Goal: Information Seeking & Learning: Learn about a topic

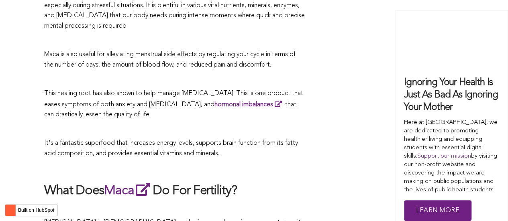
scroll to position [2665, 0]
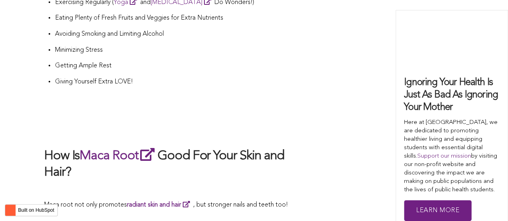
click at [180, 122] on h2 at bounding box center [174, 130] width 261 height 17
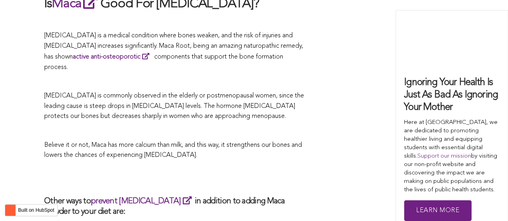
scroll to position [1497, 0]
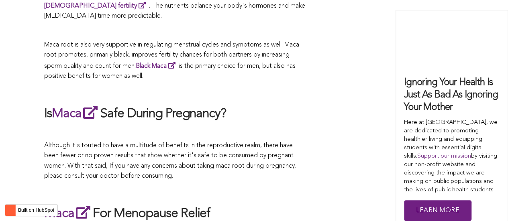
click at [251, 111] on h2 "Is Maca Safe During Pregnancy?" at bounding box center [174, 113] width 261 height 18
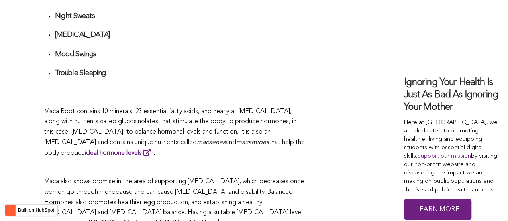
scroll to position [1899, 0]
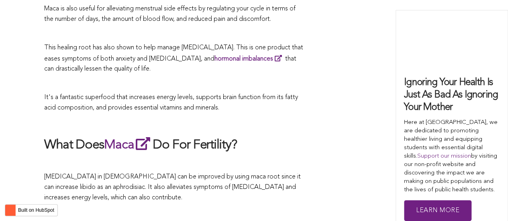
click at [296, 172] on p "[MEDICAL_DATA] in [DEMOGRAPHIC_DATA] can be improved by using maca root since i…" at bounding box center [174, 187] width 261 height 31
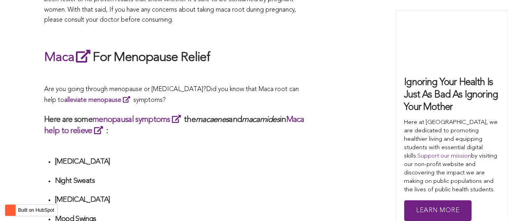
scroll to position [2410, 0]
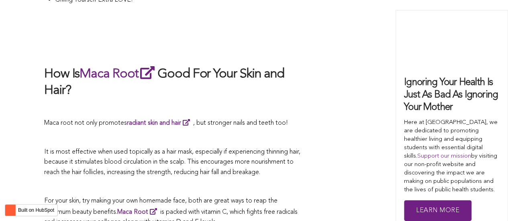
click at [264, 133] on p at bounding box center [174, 138] width 261 height 10
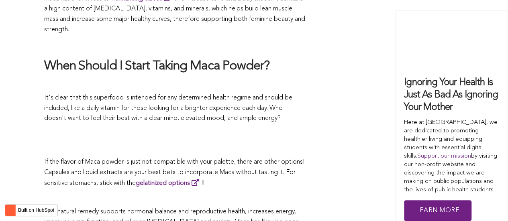
scroll to position [2088, 0]
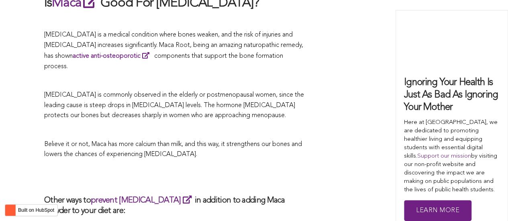
click at [274, 125] on p at bounding box center [174, 130] width 261 height 10
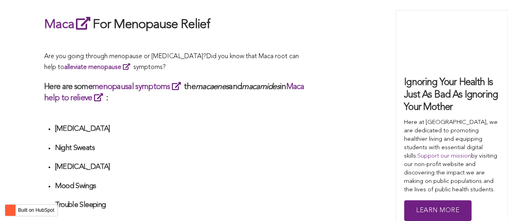
scroll to position [2439, 0]
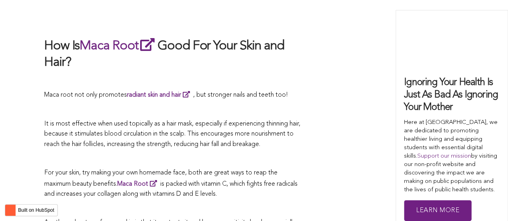
click at [182, 121] on span "It is most effective when used topically as a hair mask, especially if experien…" at bounding box center [172, 134] width 256 height 27
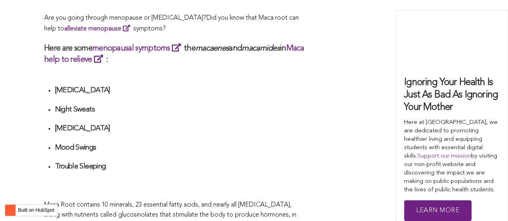
click at [292, 111] on ul "[MEDICAL_DATA] Night Sweats [MEDICAL_DATA] Mood Swings Trouble Sleeping" at bounding box center [180, 138] width 251 height 104
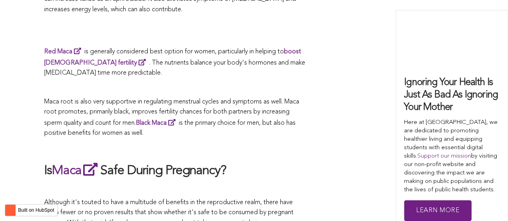
click at [280, 111] on p "Maca root is also very supportive in regulating menstrual cycles and symptoms a…" at bounding box center [174, 118] width 261 height 42
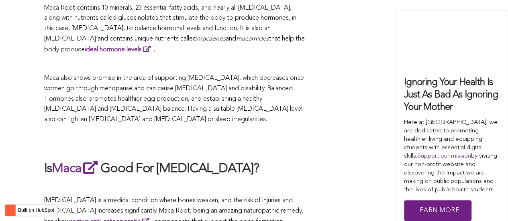
scroll to position [1962, 0]
